Goal: Information Seeking & Learning: Learn about a topic

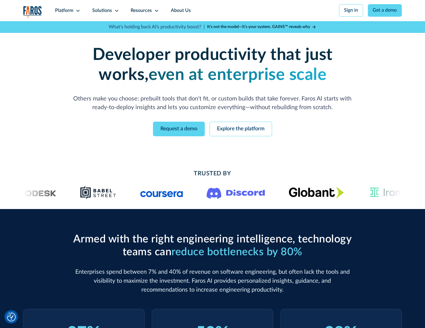
click at [77, 10] on icon at bounding box center [78, 10] width 5 height 5
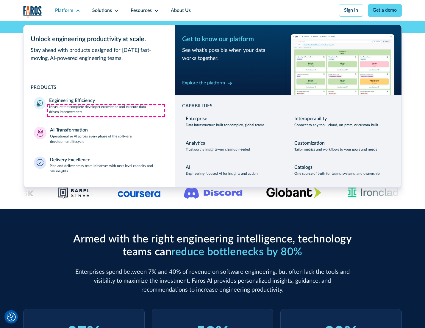
click at [106, 110] on p "Measure the complete developer experience and execute data-driven improvements" at bounding box center [106, 109] width 115 height 11
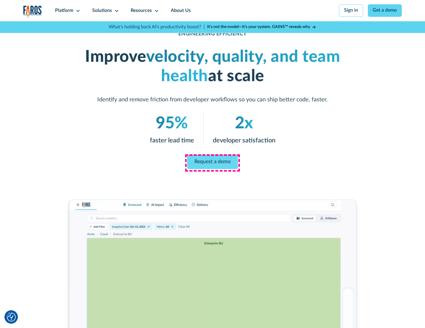
click at [212, 162] on link "Request a demo" at bounding box center [212, 162] width 51 height 14
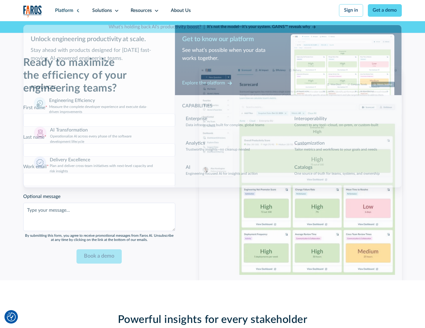
scroll to position [1297, 0]
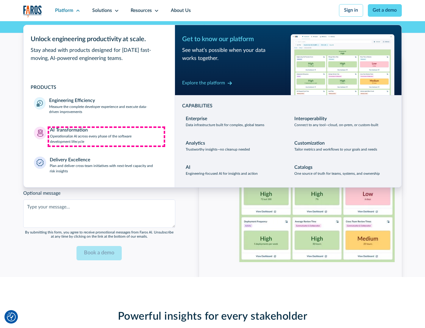
click at [106, 136] on p "Operationalize AI across every phase of the software development lifecycle" at bounding box center [107, 139] width 114 height 11
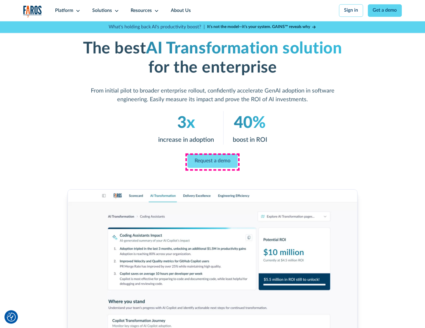
click at [212, 162] on link "Request a demo" at bounding box center [213, 161] width 50 height 14
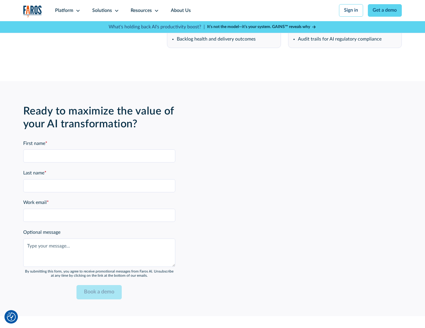
click at [67, 10] on div "Platform" at bounding box center [64, 10] width 18 height 7
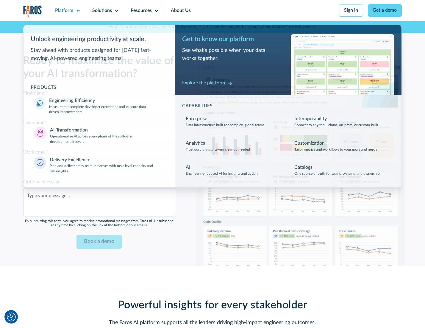
scroll to position [1440, 0]
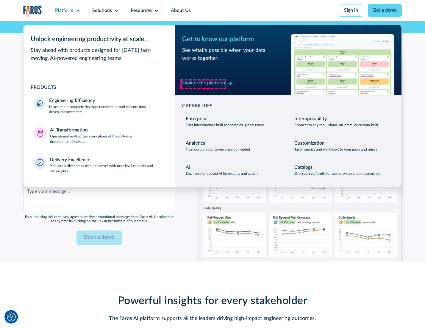
click at [203, 84] on div "Explore the platform" at bounding box center [203, 83] width 43 height 7
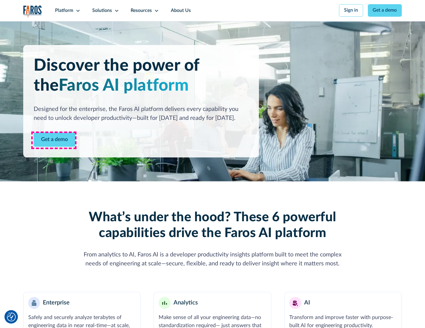
click at [54, 140] on link "Get a demo" at bounding box center [55, 139] width 42 height 15
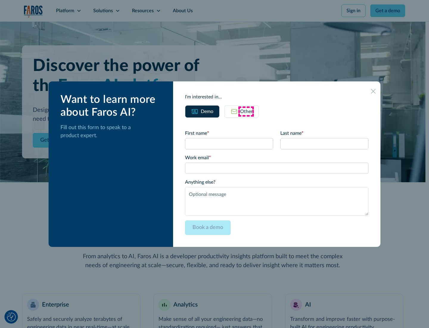
click at [246, 111] on div "Other" at bounding box center [246, 111] width 13 height 7
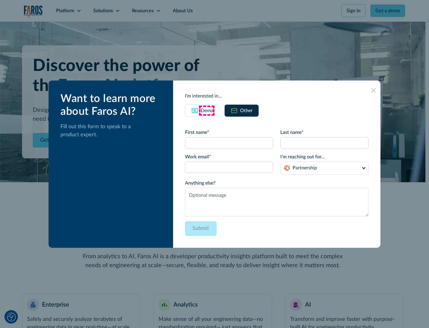
click at [206, 110] on div "Demo" at bounding box center [207, 110] width 13 height 7
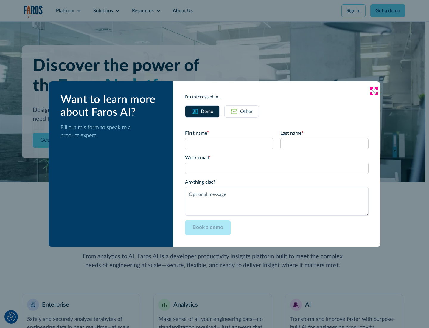
click at [374, 91] on icon at bounding box center [373, 91] width 5 height 5
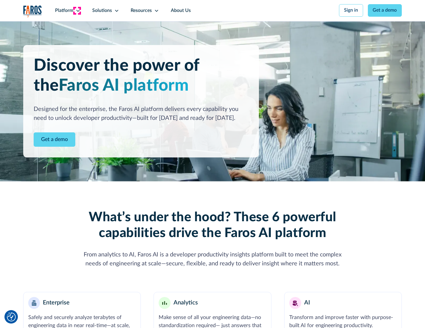
click at [77, 10] on icon at bounding box center [78, 10] width 5 height 5
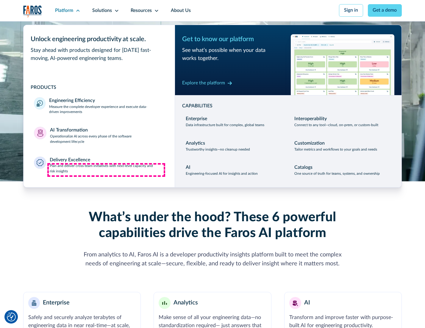
click at [106, 170] on p "Plan and deliver cross-team initiatives with next-level capacity and risk insig…" at bounding box center [107, 168] width 115 height 11
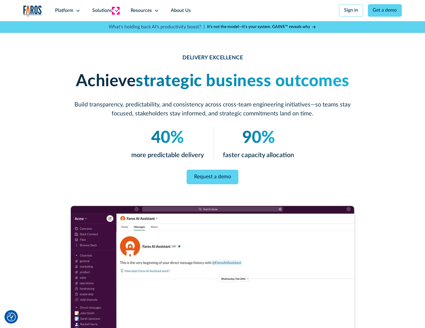
click at [116, 10] on icon at bounding box center [116, 10] width 5 height 5
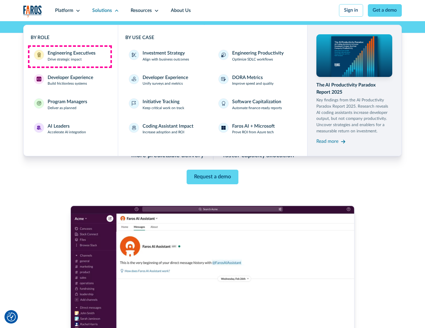
click at [70, 56] on div "Engineering Executives" at bounding box center [72, 53] width 48 height 7
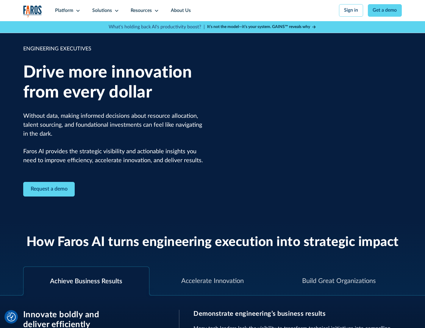
click at [116, 10] on icon at bounding box center [116, 10] width 5 height 5
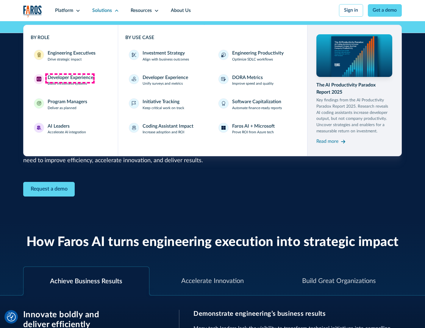
click at [70, 78] on div "Developer Experience" at bounding box center [71, 77] width 46 height 7
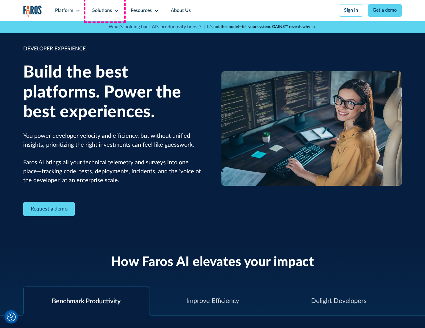
click at [105, 10] on div "Solutions" at bounding box center [102, 10] width 20 height 7
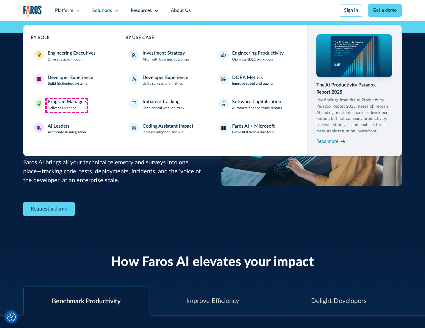
click at [66, 105] on div "Program Managers" at bounding box center [68, 101] width 40 height 7
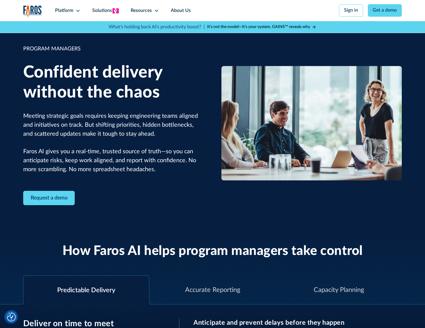
click at [116, 11] on icon at bounding box center [116, 10] width 5 height 5
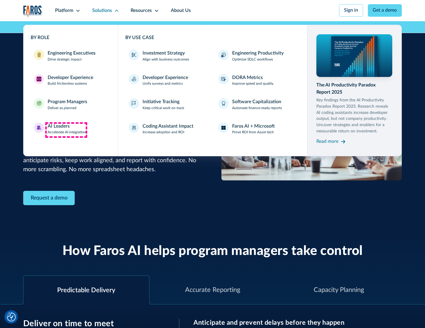
click at [66, 130] on div "AI Leaders" at bounding box center [59, 126] width 22 height 7
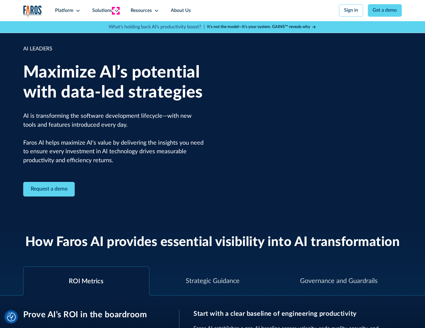
click at [116, 10] on icon at bounding box center [116, 10] width 5 height 5
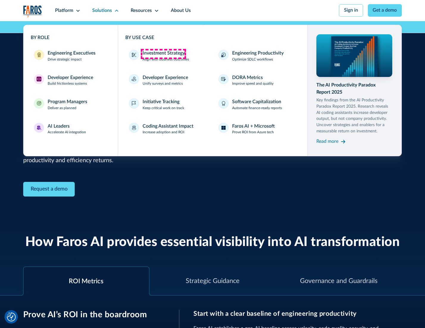
click at [163, 54] on div "Investment Strategy" at bounding box center [164, 53] width 42 height 7
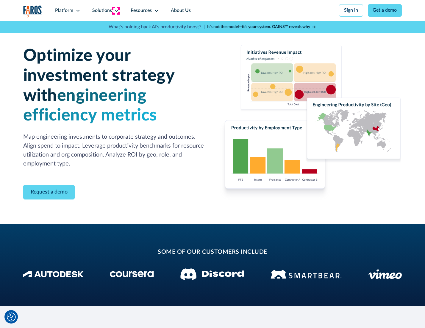
click at [116, 10] on icon at bounding box center [116, 10] width 5 height 5
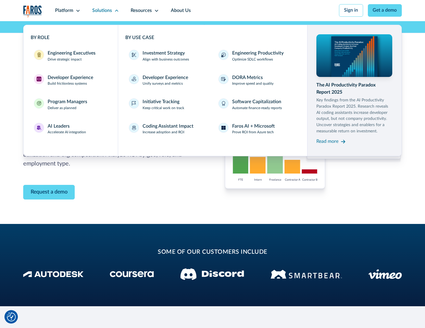
click at [254, 133] on p "Prove ROI from Azure tech" at bounding box center [253, 132] width 42 height 5
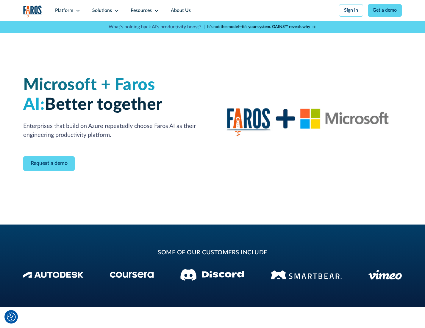
click at [116, 10] on icon at bounding box center [116, 10] width 5 height 5
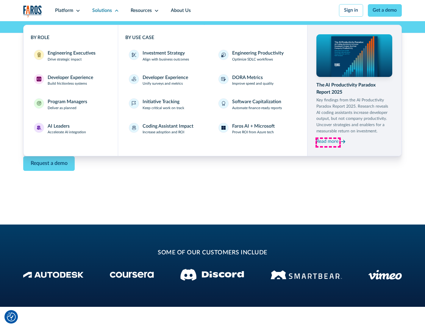
click at [328, 142] on div "Read more" at bounding box center [328, 141] width 22 height 7
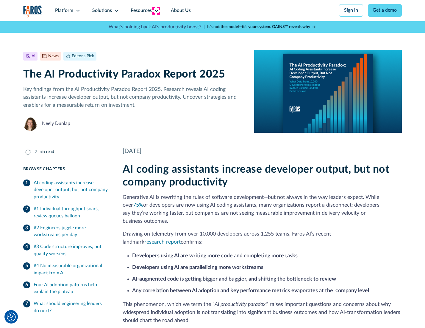
click at [156, 10] on icon at bounding box center [156, 10] width 5 height 5
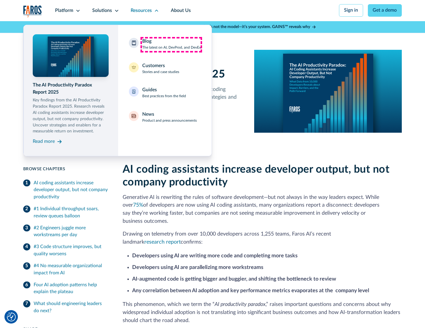
click at [171, 44] on div "Blog The latest on AI, DevProd, and DevEx" at bounding box center [171, 44] width 59 height 13
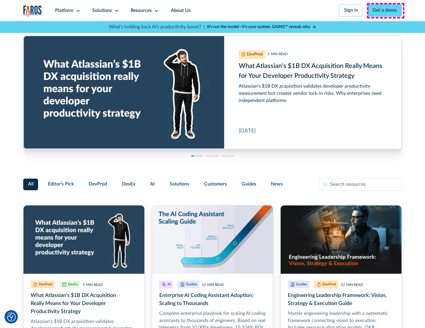
click at [386, 10] on link "Get a demo" at bounding box center [385, 10] width 34 height 13
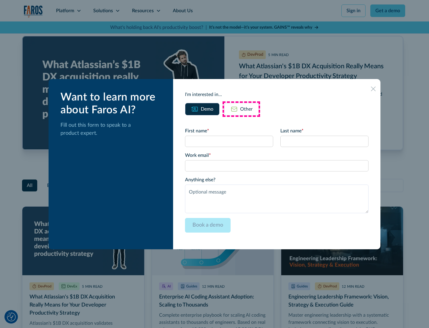
click at [241, 109] on div "Other" at bounding box center [246, 108] width 13 height 7
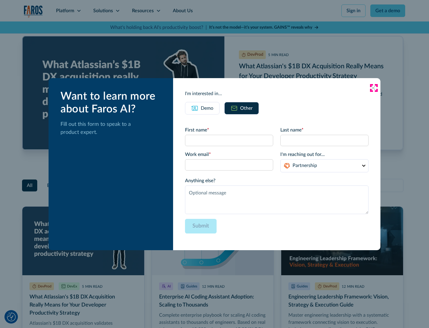
click at [374, 88] on icon at bounding box center [373, 88] width 5 height 5
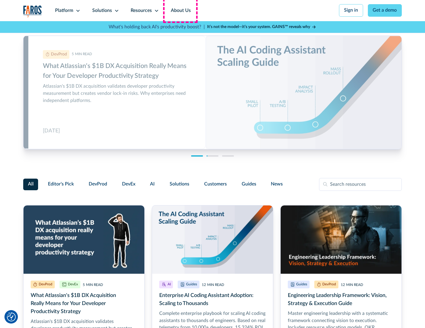
click at [180, 10] on link "About Us" at bounding box center [181, 10] width 32 height 21
